Goal: Information Seeking & Learning: Learn about a topic

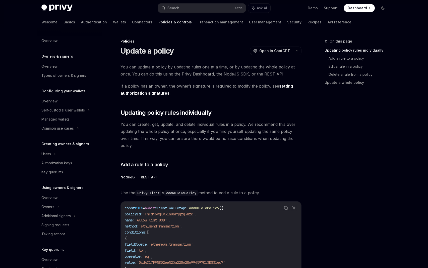
scroll to position [86, 0]
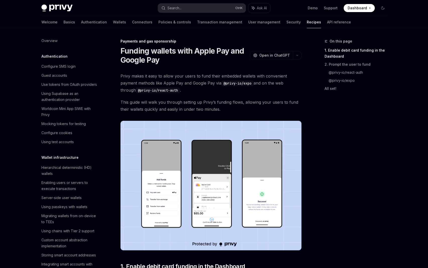
scroll to position [390, 0]
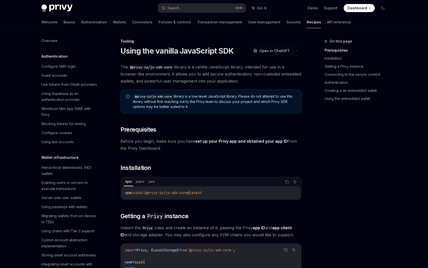
scroll to position [543, 0]
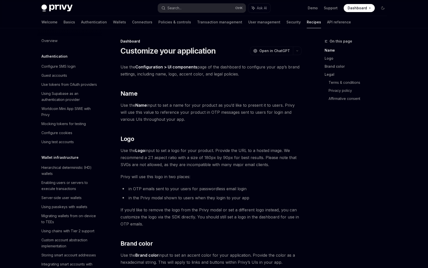
scroll to position [258, 0]
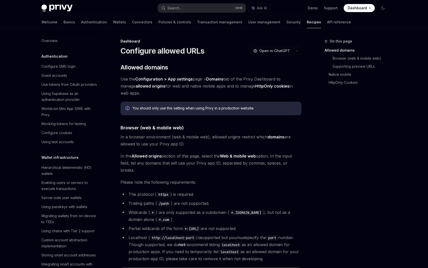
scroll to position [219, 0]
